Goal: Information Seeking & Learning: Learn about a topic

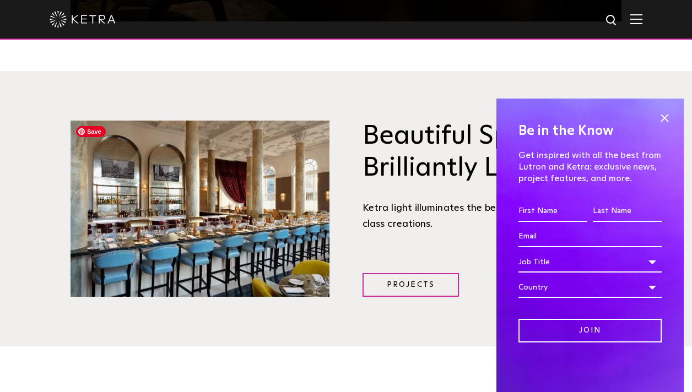
scroll to position [1303, 0]
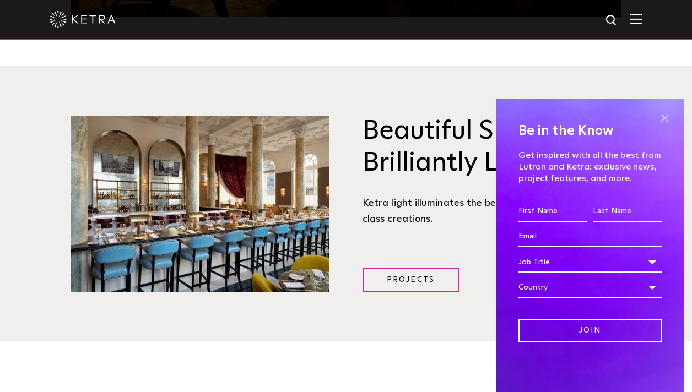
click at [664, 122] on span at bounding box center [664, 118] width 17 height 17
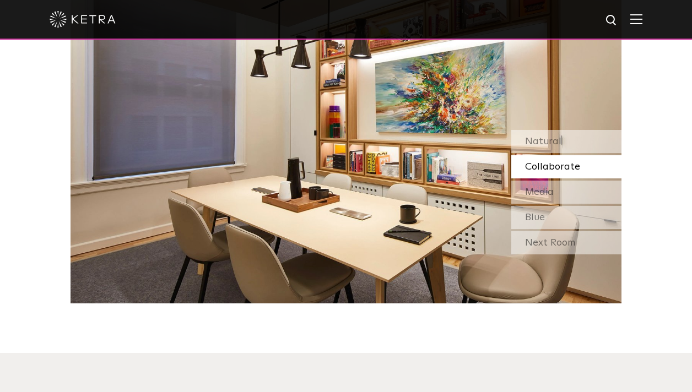
scroll to position [876, 0]
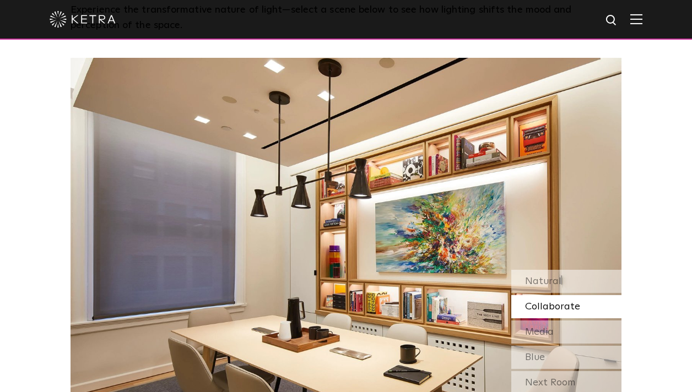
click at [631, 18] on img at bounding box center [636, 19] width 12 height 10
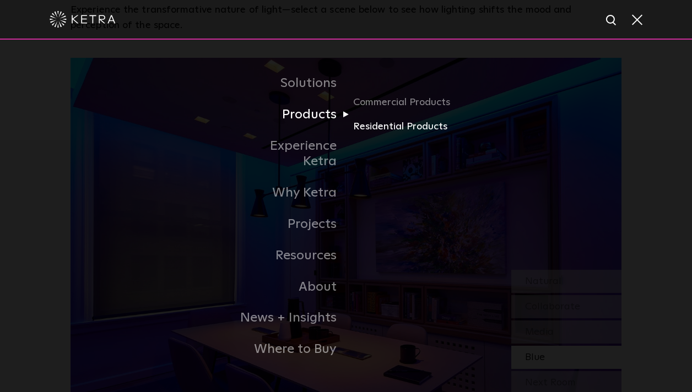
click at [366, 132] on link "Residential Products" at bounding box center [406, 127] width 106 height 16
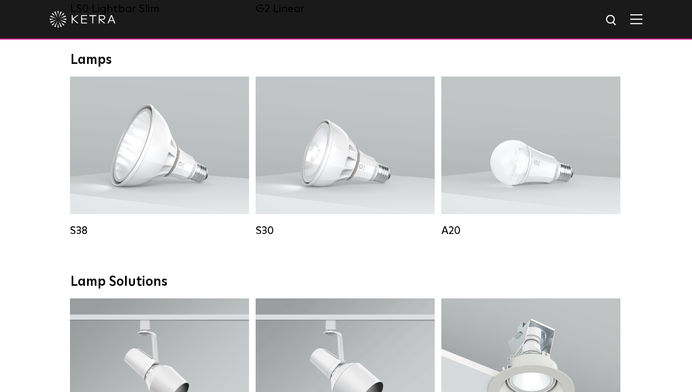
scroll to position [613, 0]
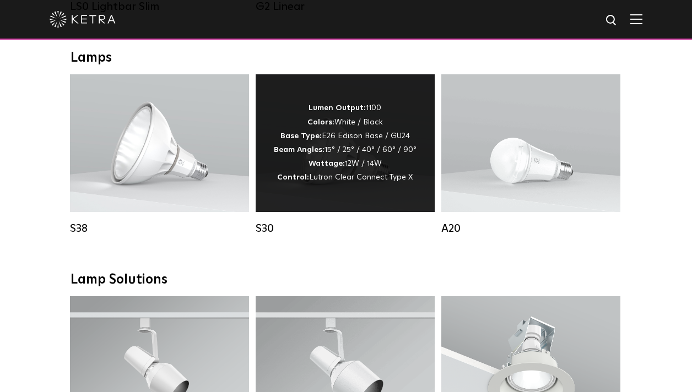
click at [358, 200] on div "Lumen Output: 1100 Colors: White / Black Base Type: E26 Edison Base / GU24 Beam…" at bounding box center [345, 143] width 179 height 138
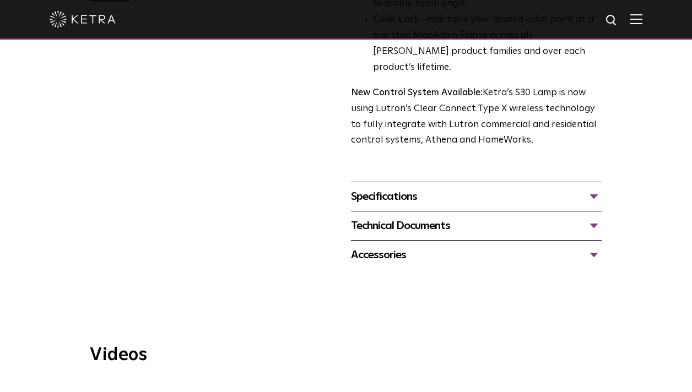
scroll to position [381, 0]
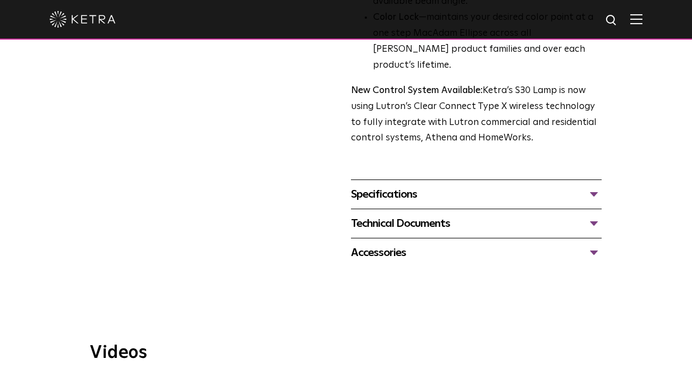
click at [596, 186] on div "Specifications" at bounding box center [476, 195] width 251 height 18
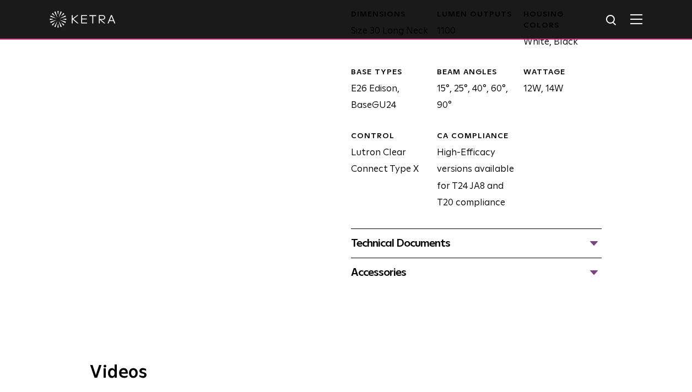
scroll to position [618, 0]
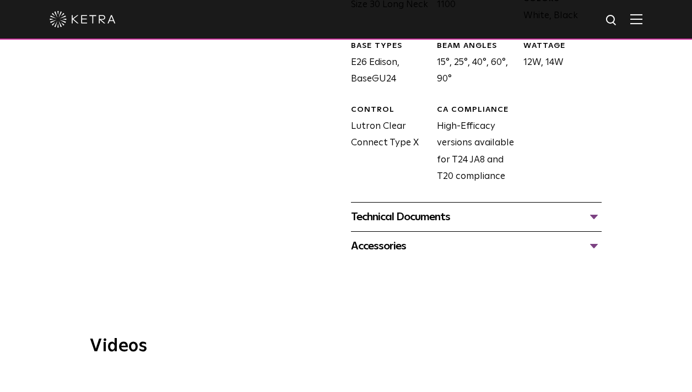
click at [522, 208] on div "Technical Documents" at bounding box center [476, 217] width 251 height 18
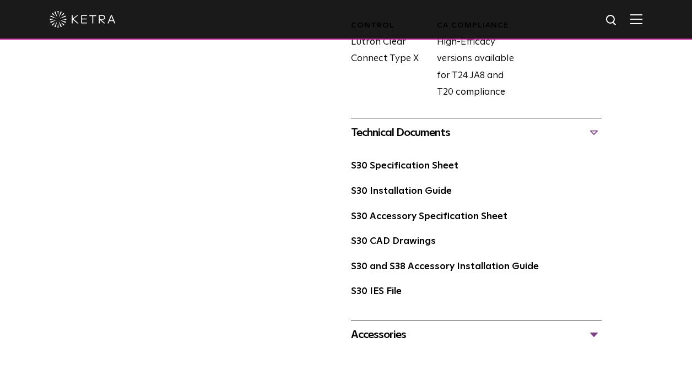
scroll to position [711, 0]
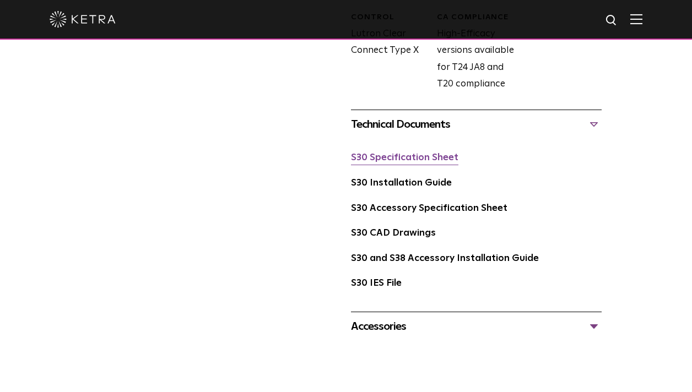
click at [435, 153] on link "S30 Specification Sheet" at bounding box center [404, 157] width 107 height 9
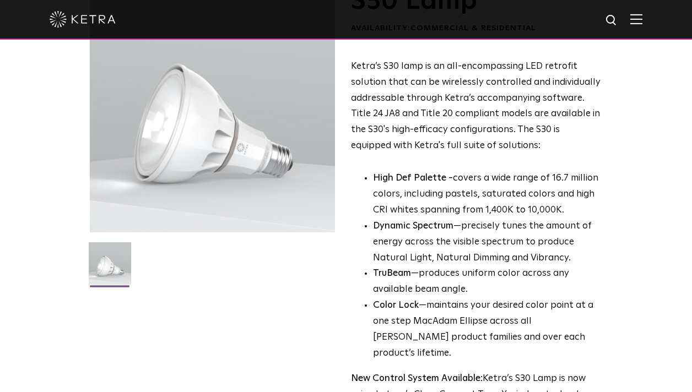
scroll to position [94, 0]
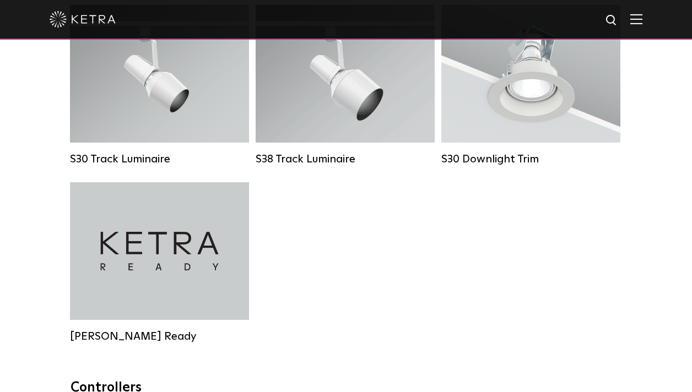
scroll to position [903, 0]
